Goal: Communication & Community: Participate in discussion

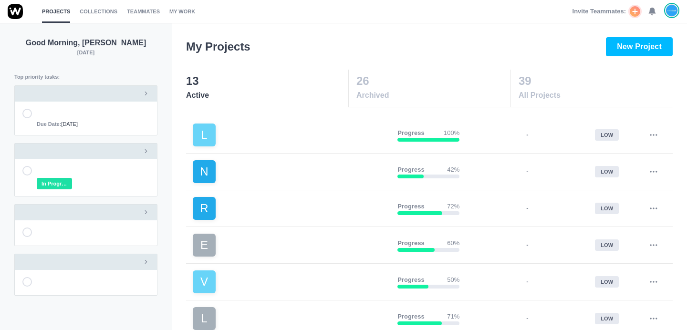
click at [650, 12] on use at bounding box center [652, 11] width 7 height 7
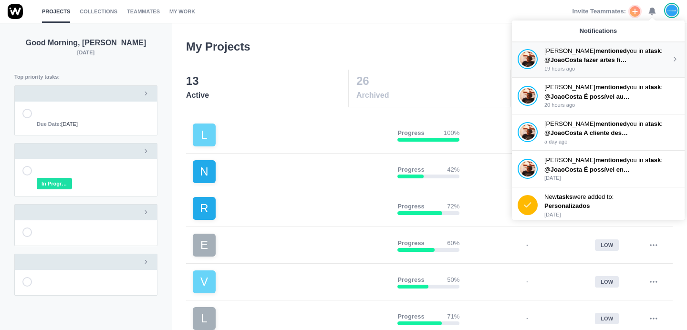
click at [603, 49] on strong "mentioned" at bounding box center [612, 50] width 32 height 7
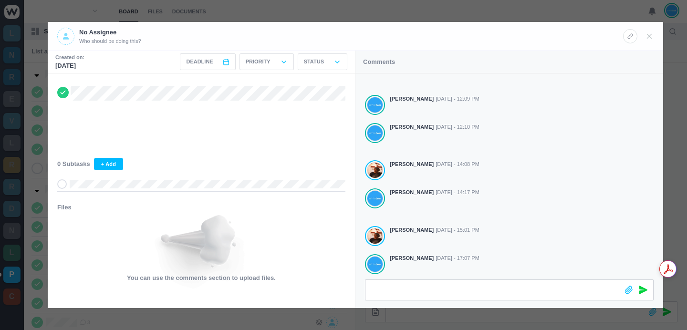
scroll to position [206, 0]
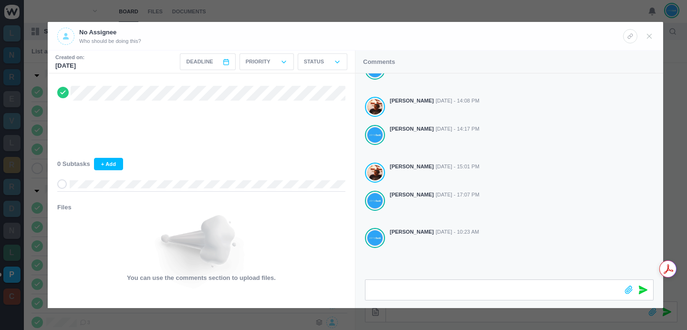
click at [287, 9] on div at bounding box center [343, 165] width 687 height 330
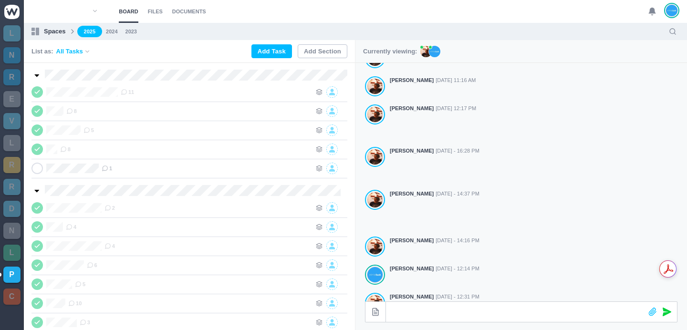
scroll to position [198, 0]
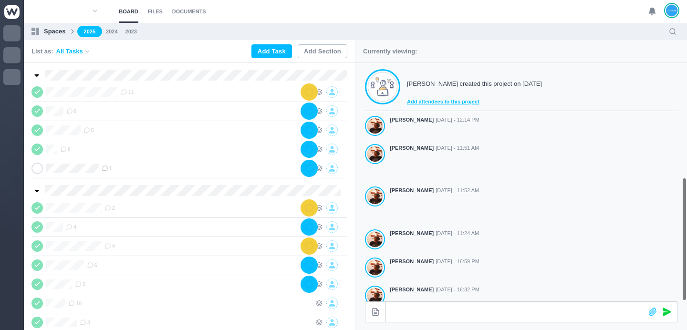
scroll to position [266, 0]
